Goal: Task Accomplishment & Management: Manage account settings

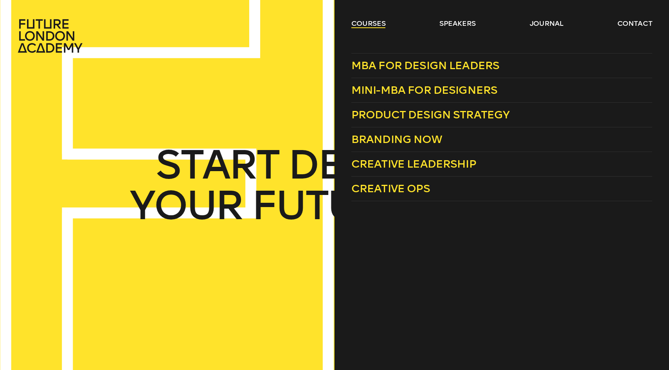
click at [368, 23] on link "courses" at bounding box center [368, 23] width 34 height 9
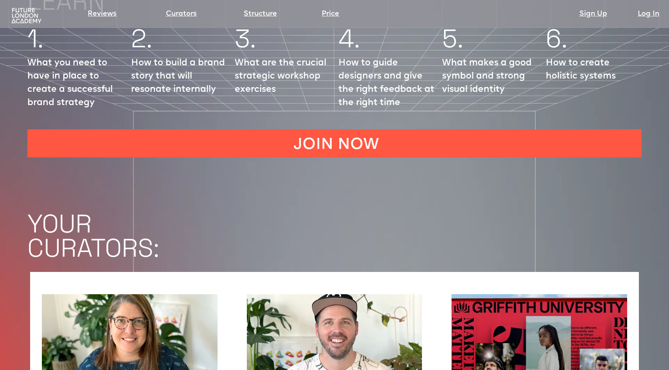
scroll to position [1186, 0]
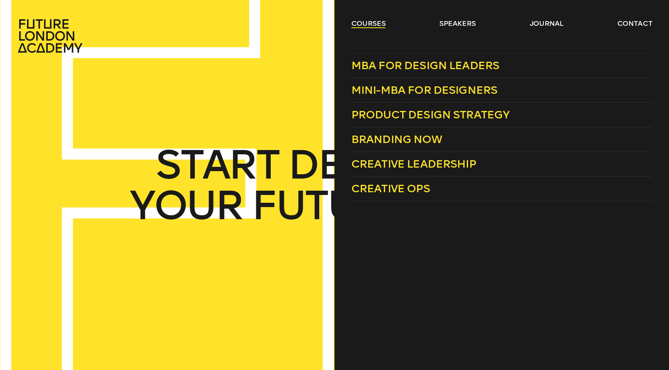
click at [361, 21] on link "courses" at bounding box center [368, 23] width 34 height 9
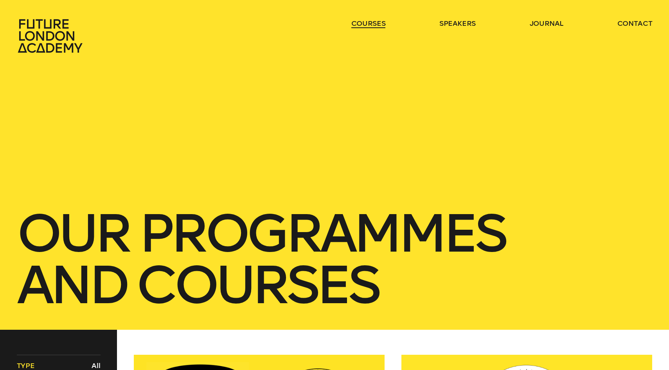
click at [361, 21] on link "courses" at bounding box center [368, 23] width 34 height 9
click at [367, 25] on link "courses" at bounding box center [368, 23] width 34 height 9
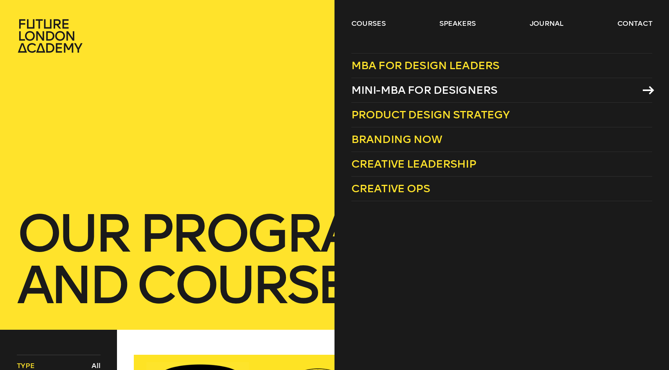
click at [385, 85] on span "Mini-MBA for Designers" at bounding box center [424, 90] width 146 height 13
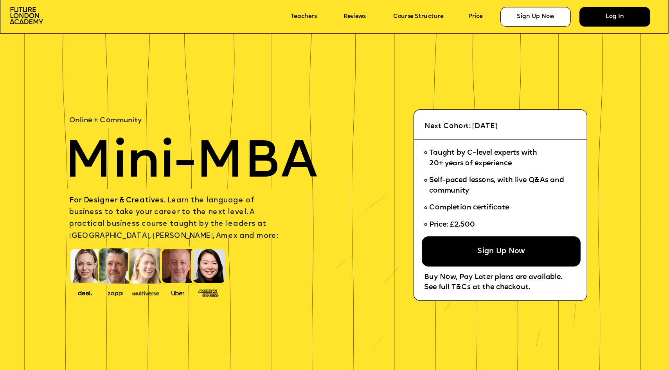
click at [621, 16] on div "Log In" at bounding box center [614, 17] width 70 height 20
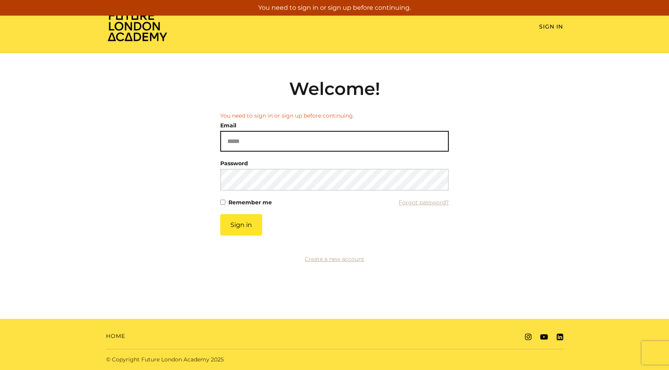
click at [285, 139] on input "Email" at bounding box center [334, 141] width 228 height 21
type input "**********"
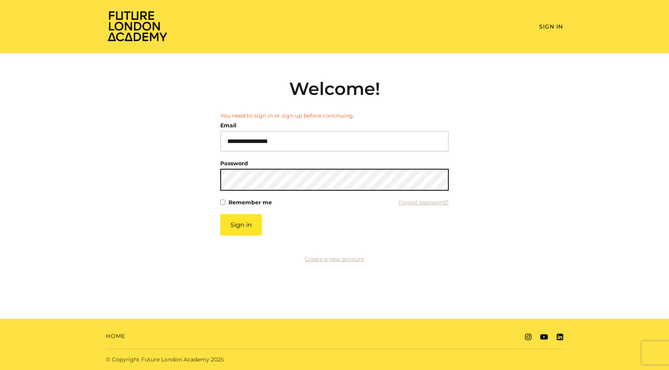
click at [220, 214] on button "Sign in" at bounding box center [241, 225] width 42 height 22
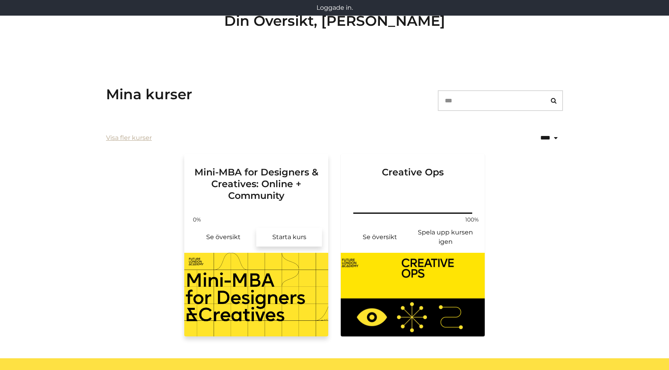
scroll to position [68, 0]
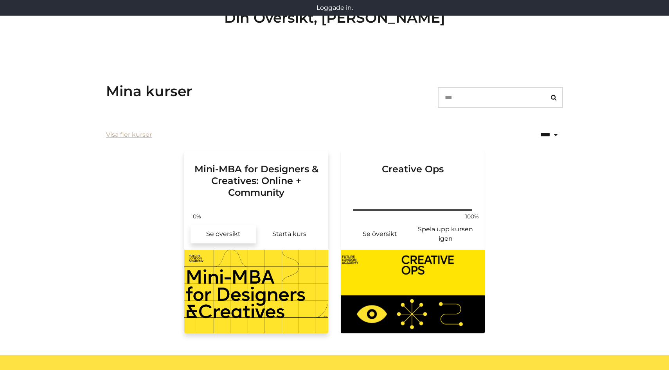
click at [235, 232] on link "Se översikt" at bounding box center [223, 234] width 66 height 19
